Goal: Information Seeking & Learning: Learn about a topic

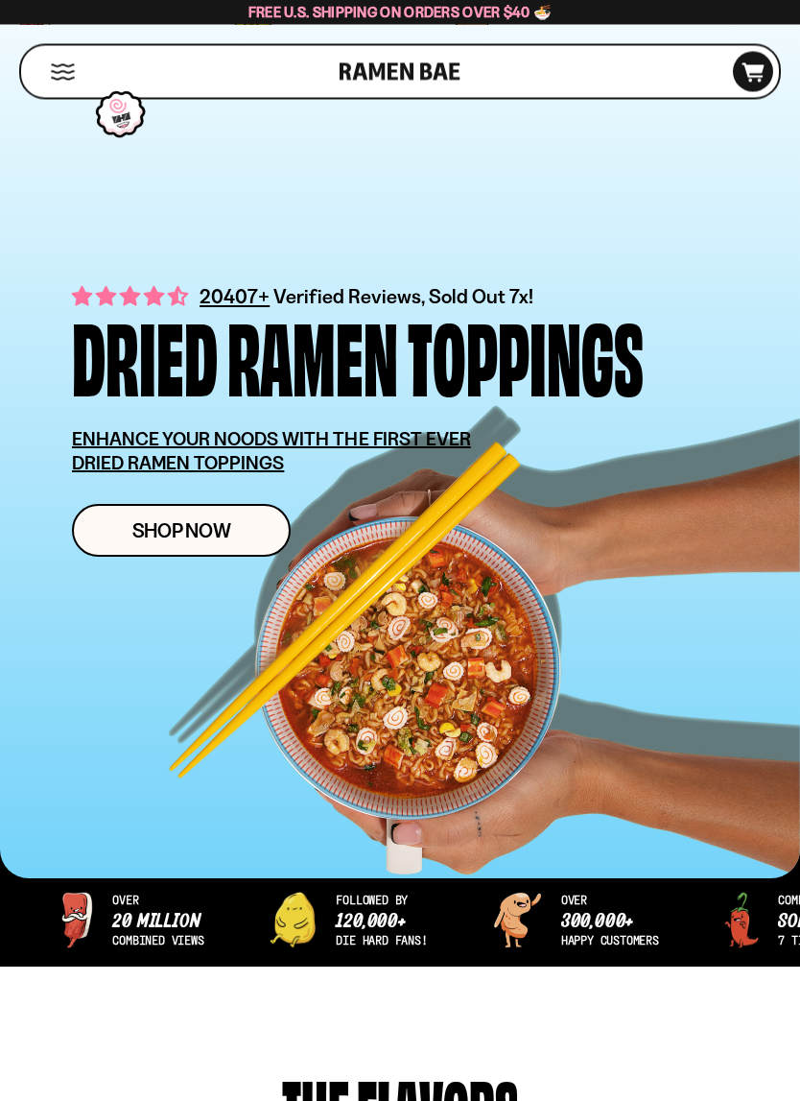
scroll to position [94, 0]
click at [224, 540] on span "Shop Now" at bounding box center [181, 530] width 99 height 20
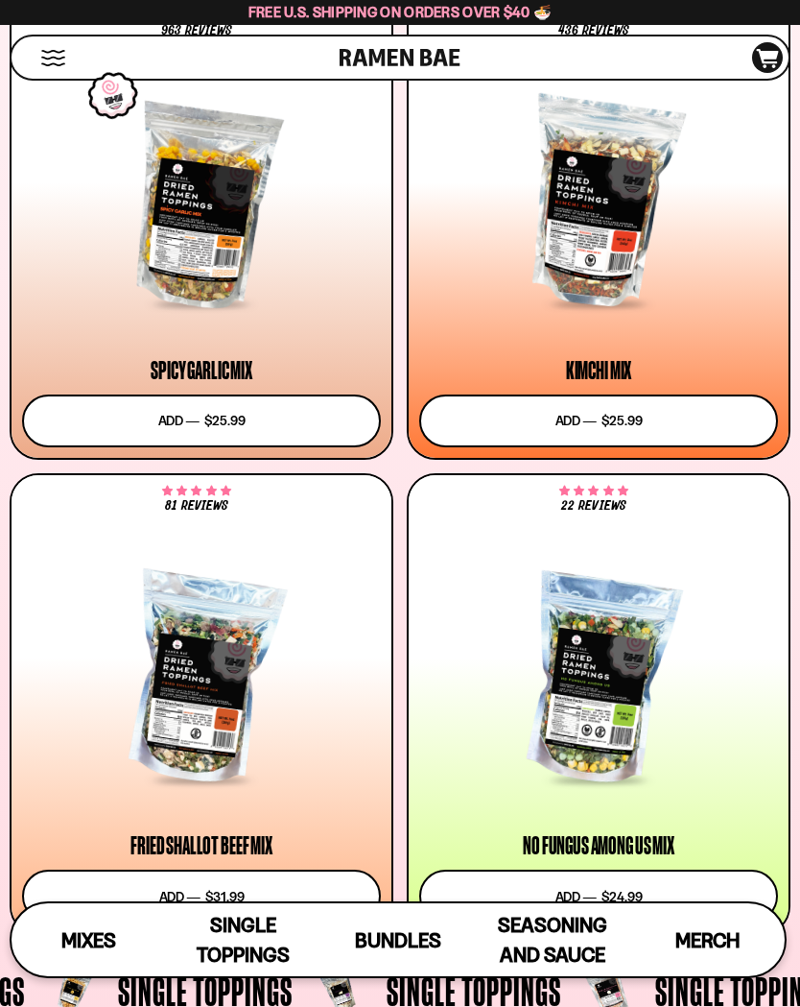
scroll to position [1135, 0]
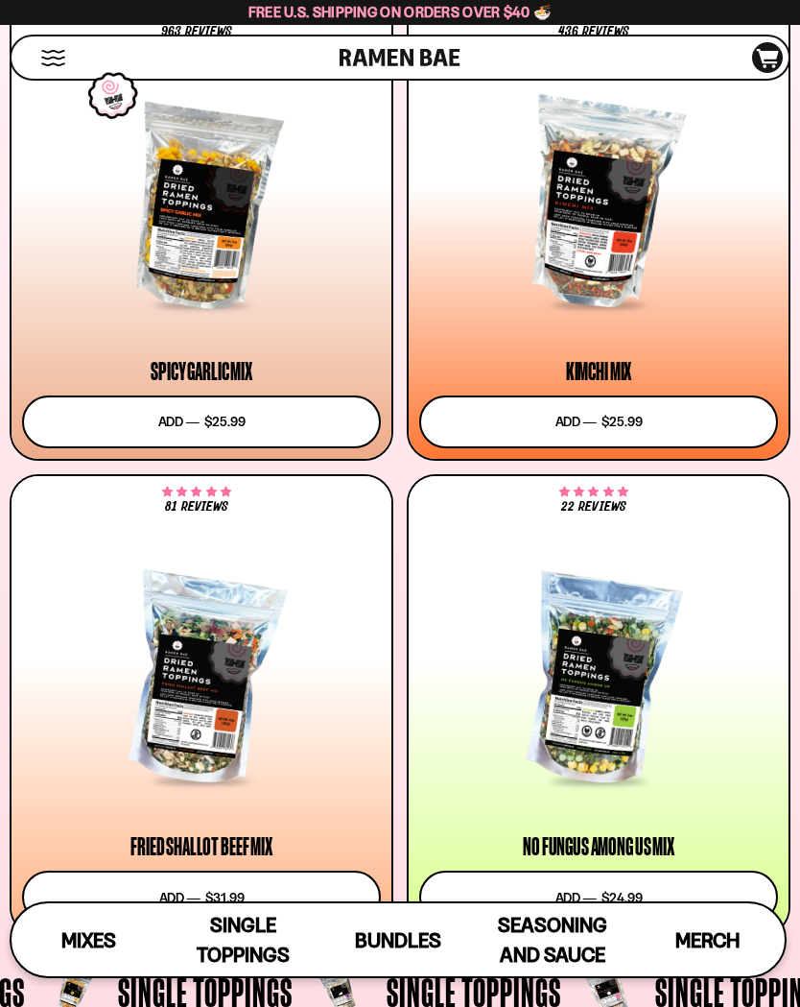
click at [151, 292] on div at bounding box center [201, 204] width 359 height 205
click at [622, 284] on div at bounding box center [598, 204] width 359 height 205
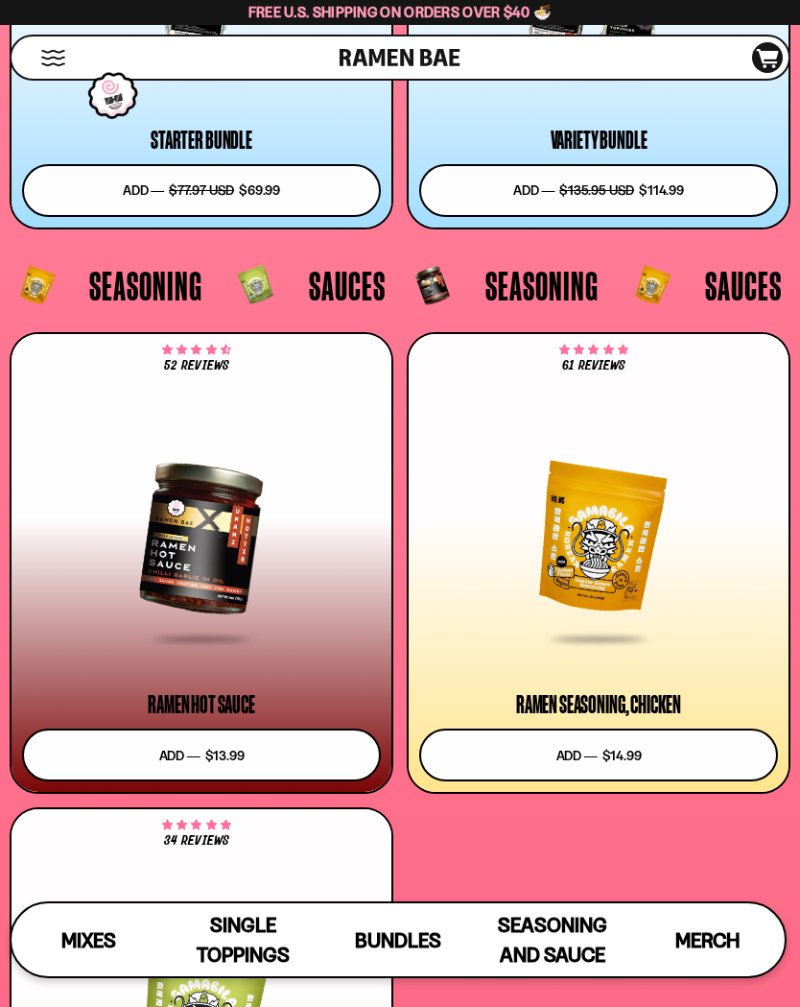
scroll to position [7250, 0]
click at [646, 537] on div at bounding box center [598, 539] width 359 height 205
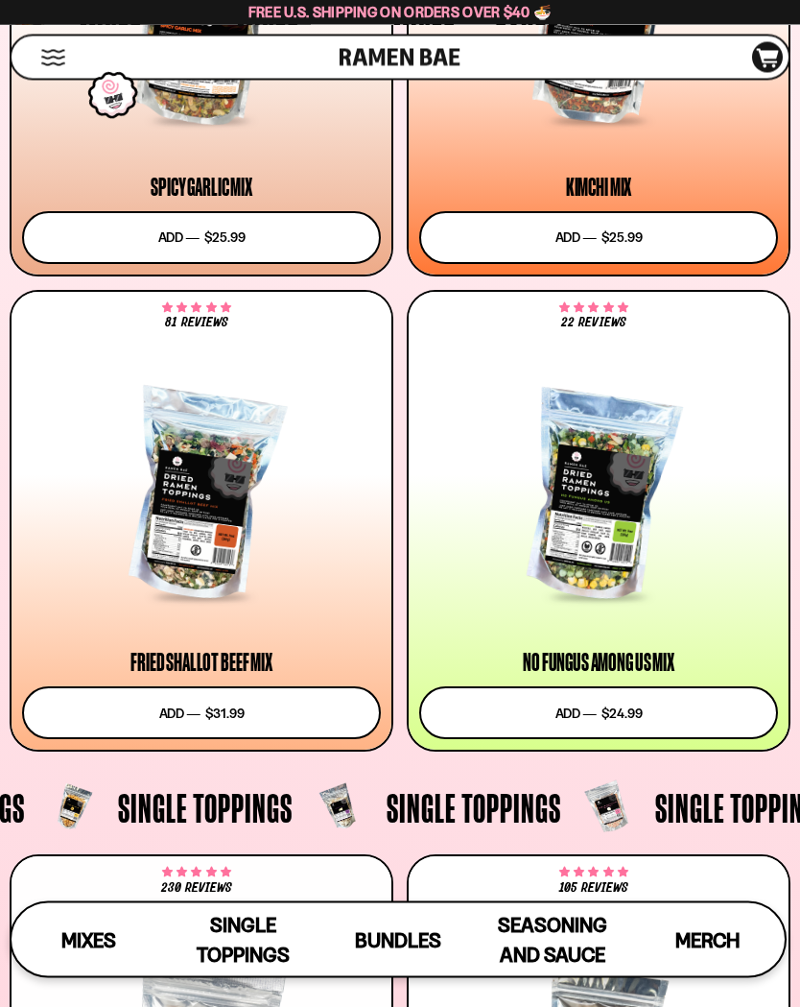
scroll to position [1317, 0]
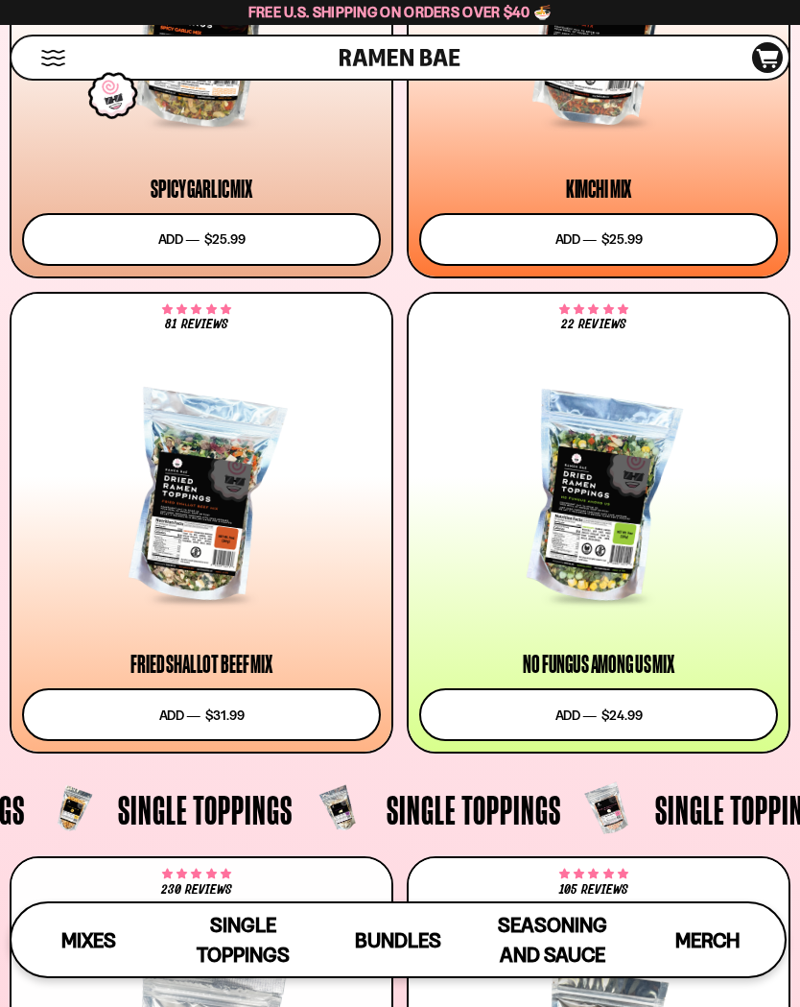
click at [217, 534] on div at bounding box center [201, 497] width 359 height 205
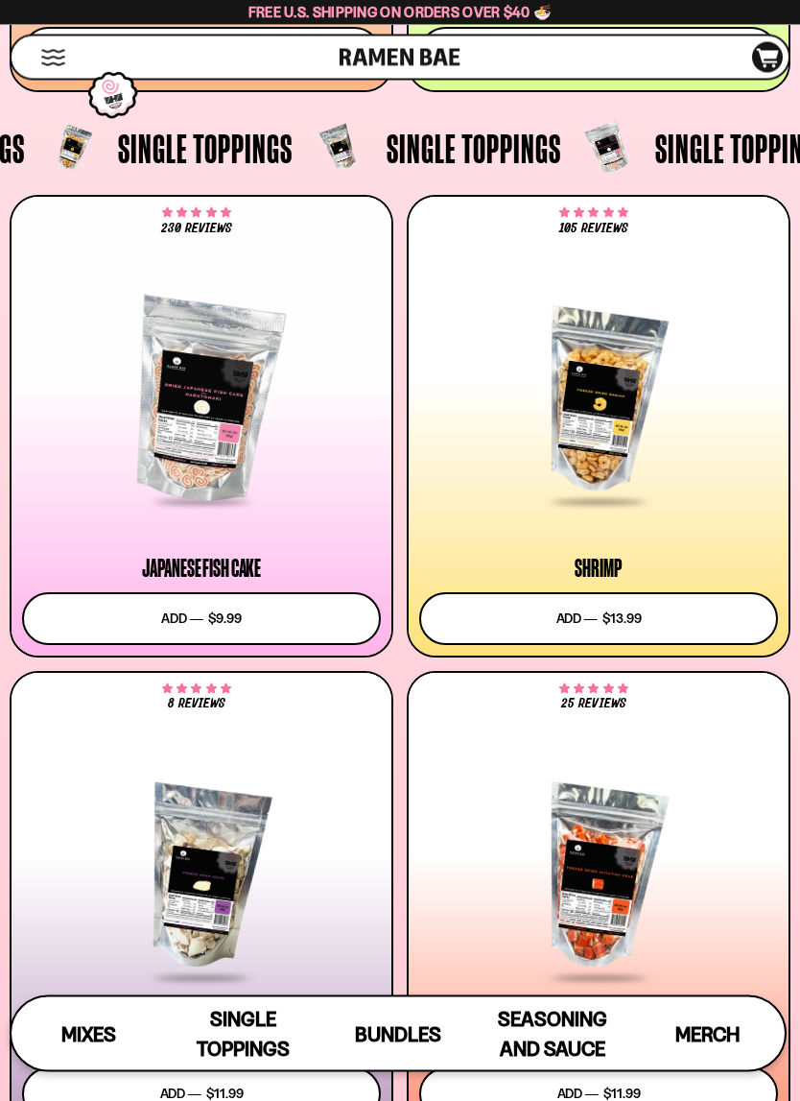
scroll to position [1982, 0]
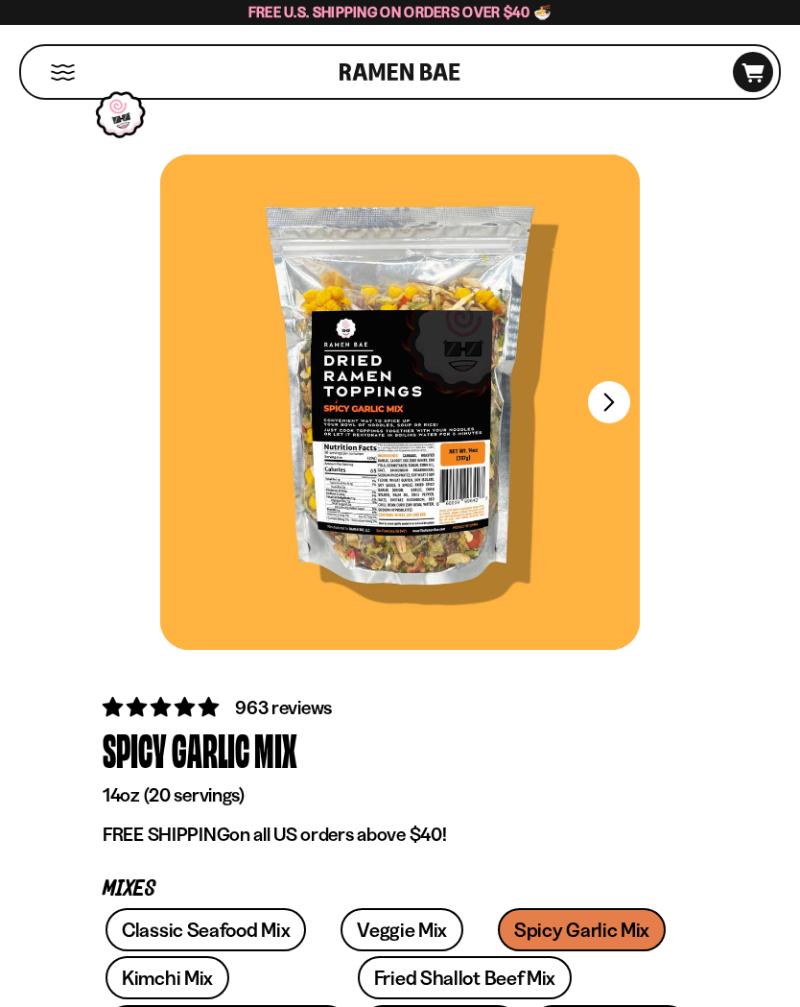
click at [619, 406] on button "FADCB6FD-DFAB-4417-9F21-029242090B77" at bounding box center [609, 402] width 42 height 42
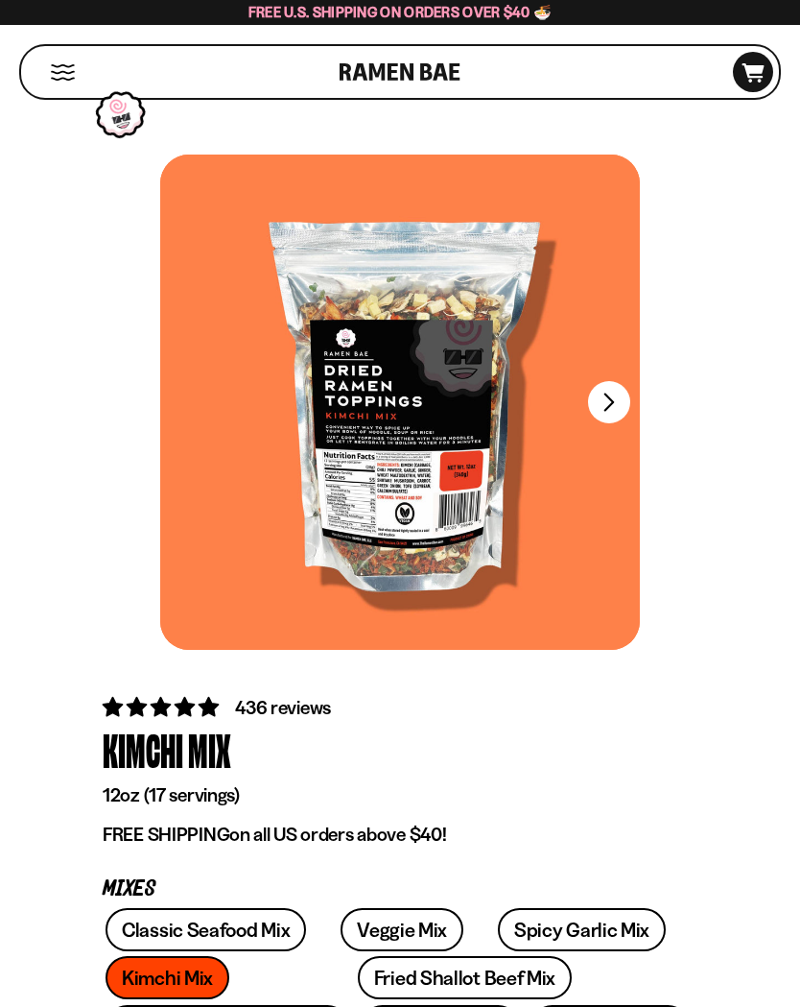
click at [619, 404] on button "FADCB6FD-DFAB-4417-9F21-029242090B77" at bounding box center [609, 402] width 42 height 42
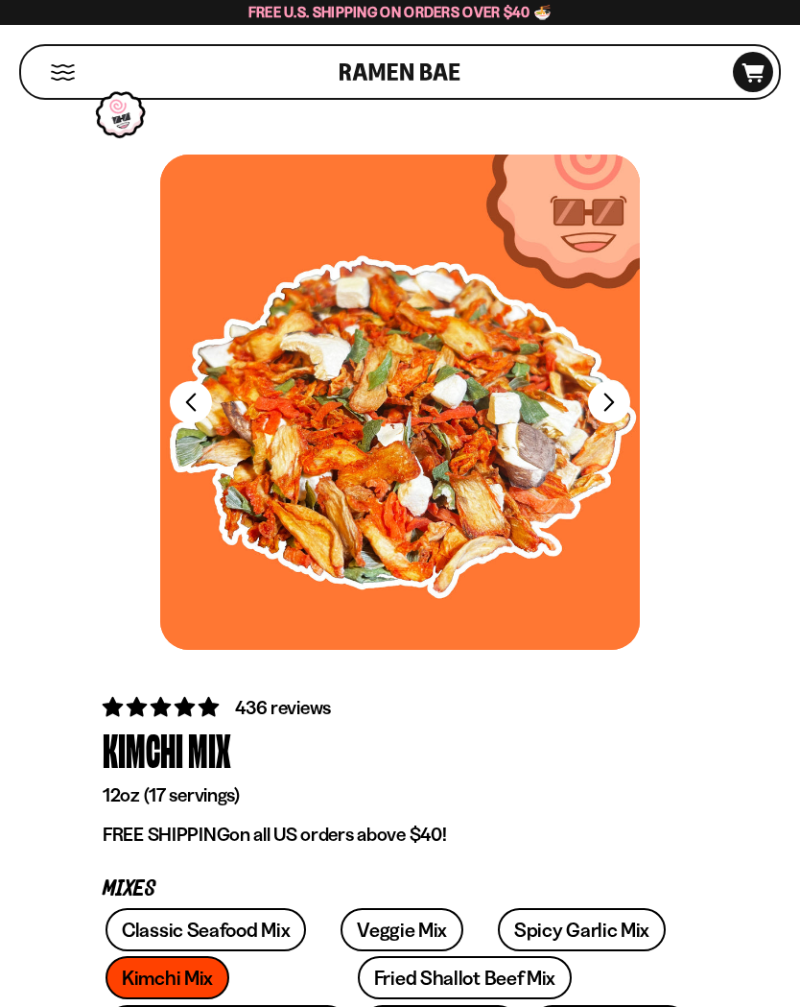
click at [621, 410] on button "FADCB6FD-DFAB-4417-9F21-029242090B77" at bounding box center [609, 402] width 42 height 42
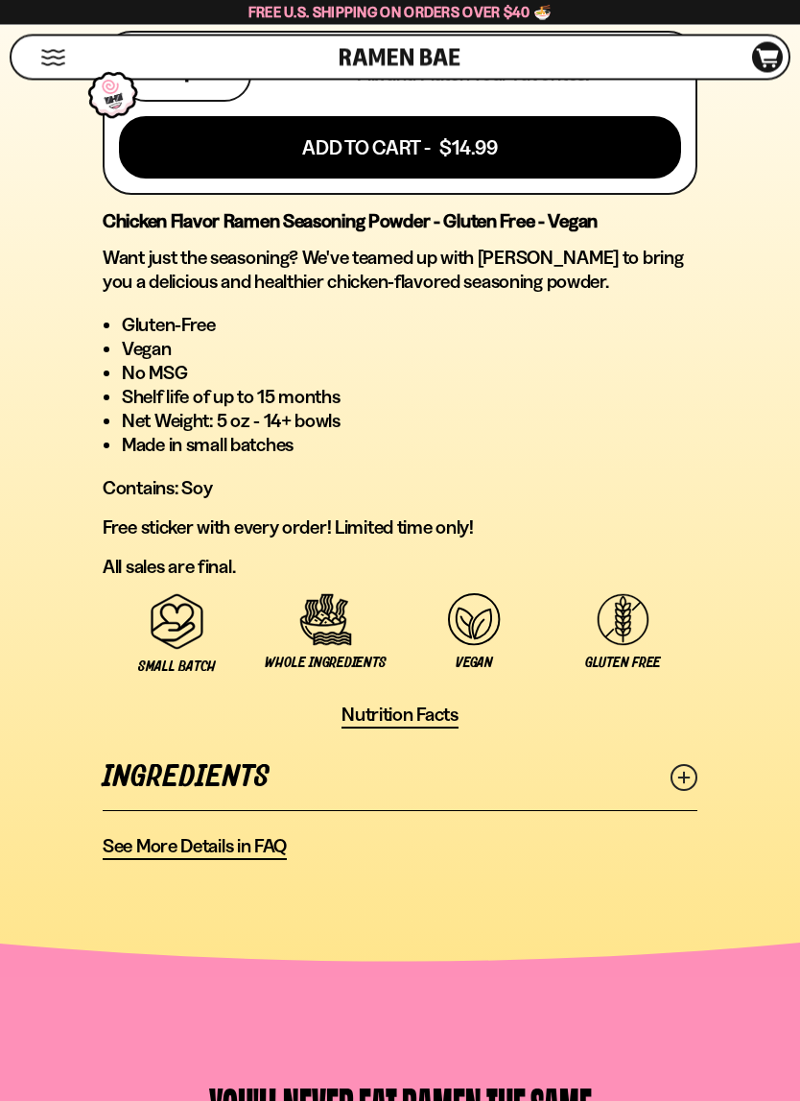
scroll to position [1295, 0]
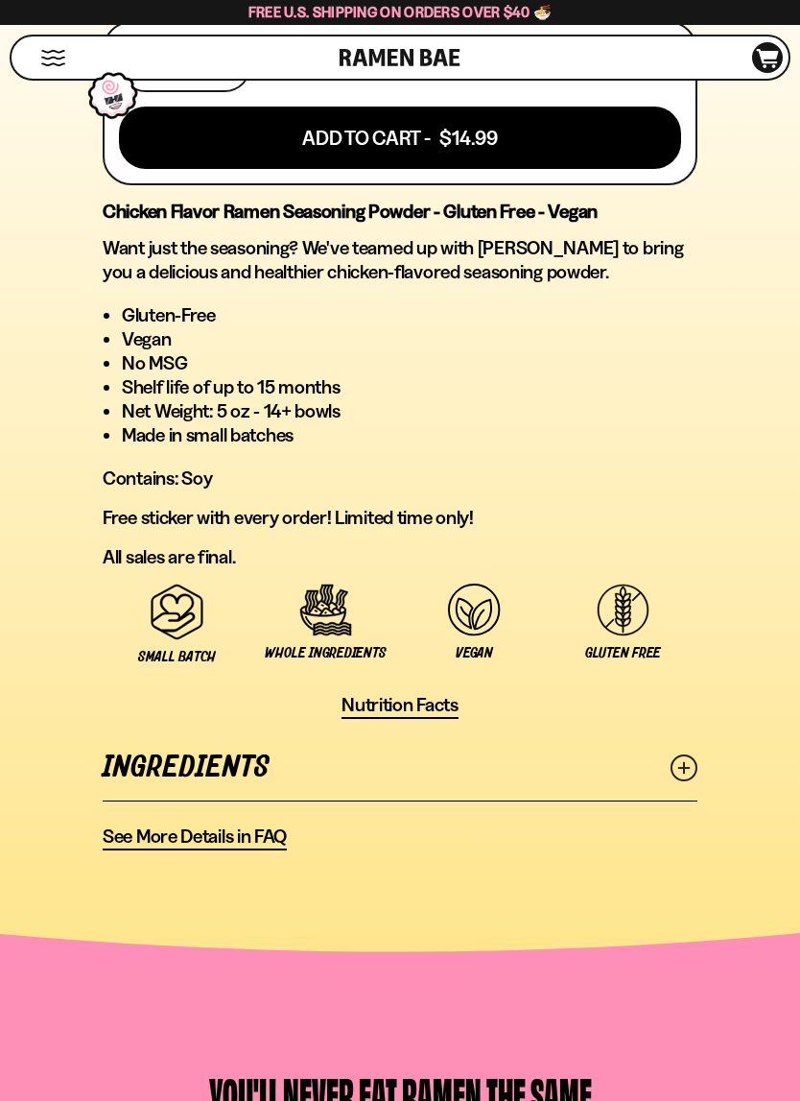
click at [689, 767] on icon at bounding box center [684, 767] width 27 height 27
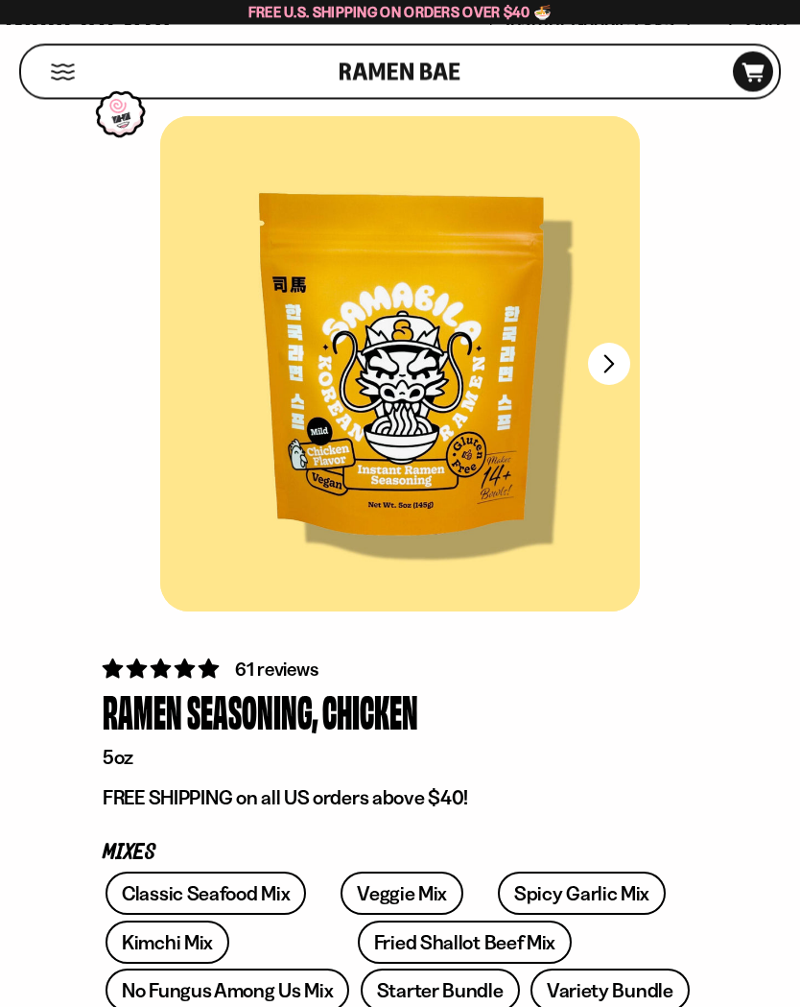
scroll to position [0, 0]
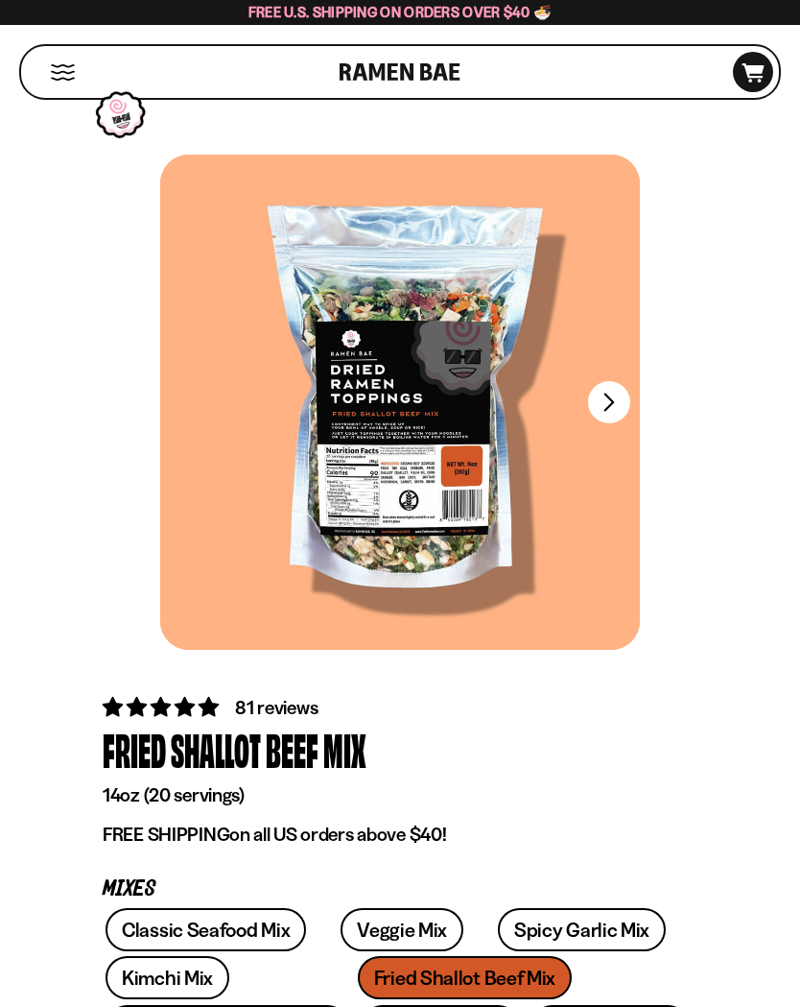
click at [609, 409] on button "FADCB6FD-DFAB-4417-9F21-029242090B77" at bounding box center [609, 402] width 42 height 42
